Goal: Information Seeking & Learning: Learn about a topic

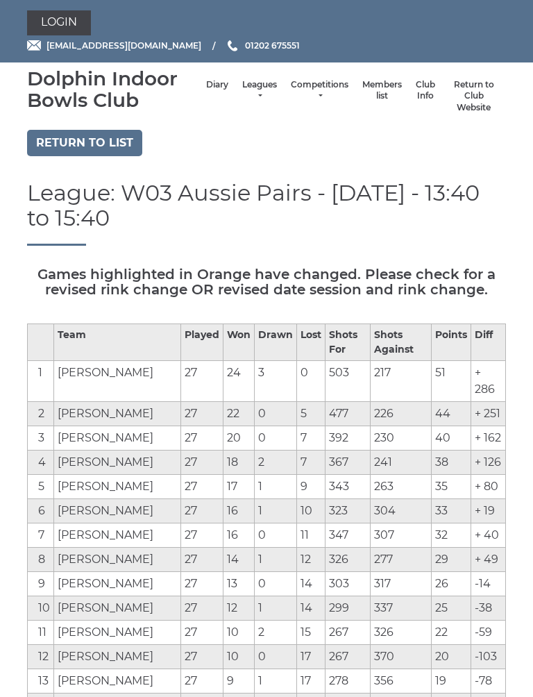
click at [242, 93] on link "Leagues" at bounding box center [259, 90] width 35 height 23
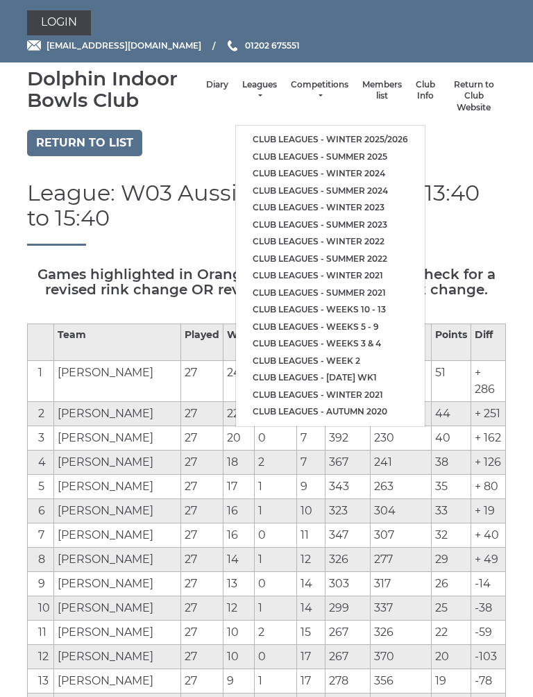
click at [372, 131] on link "Club leagues - Winter 2025/2026" at bounding box center [330, 139] width 189 height 17
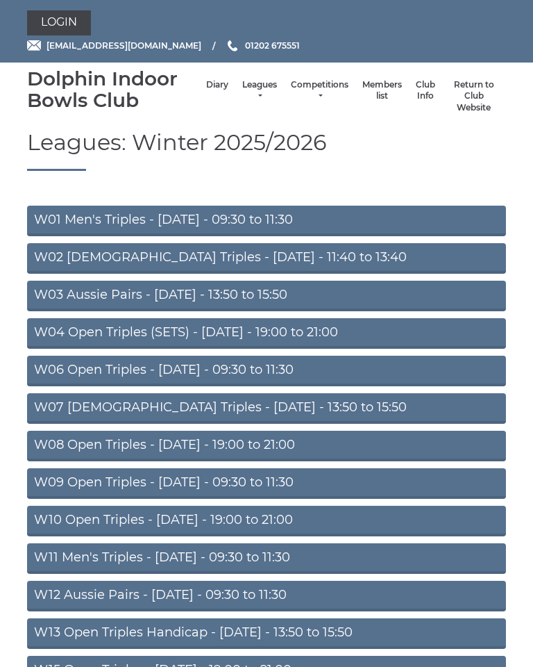
click at [239, 295] on link "W03 Aussie Pairs - Monday - 13:50 to 15:50" at bounding box center [266, 296] width 479 height 31
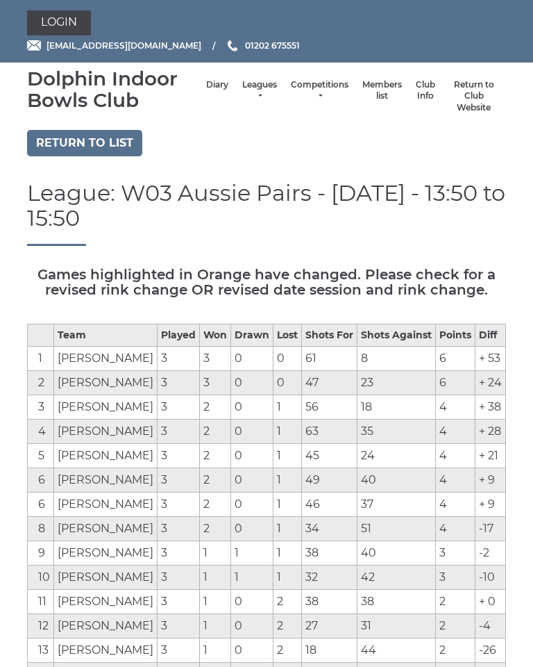
click at [109, 142] on link "Return to list" at bounding box center [84, 143] width 115 height 26
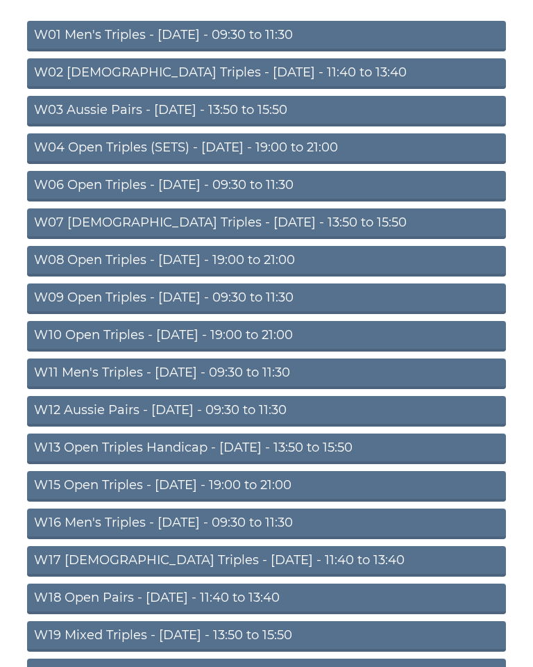
scroll to position [255, 0]
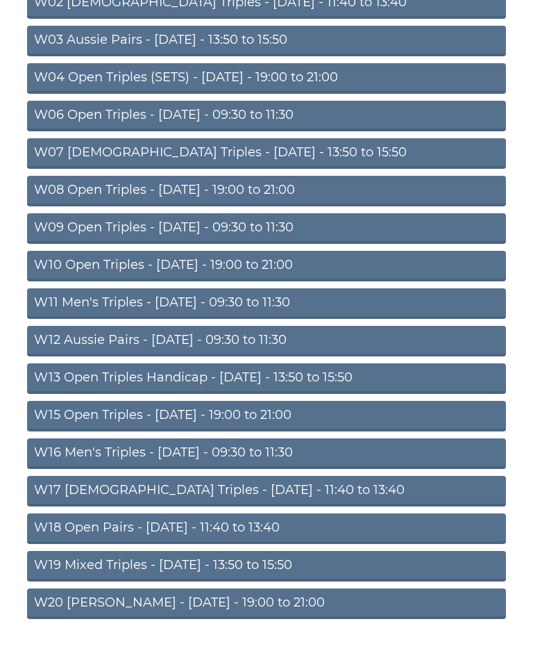
click at [264, 604] on link "W20 Aussie Pairs - Friday - 19:00 to 21:00" at bounding box center [266, 603] width 479 height 31
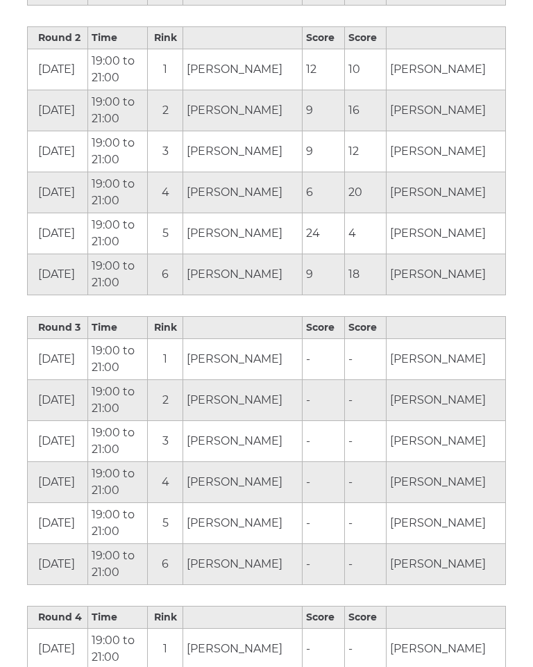
scroll to position [1029, 0]
